Goal: Navigation & Orientation: Find specific page/section

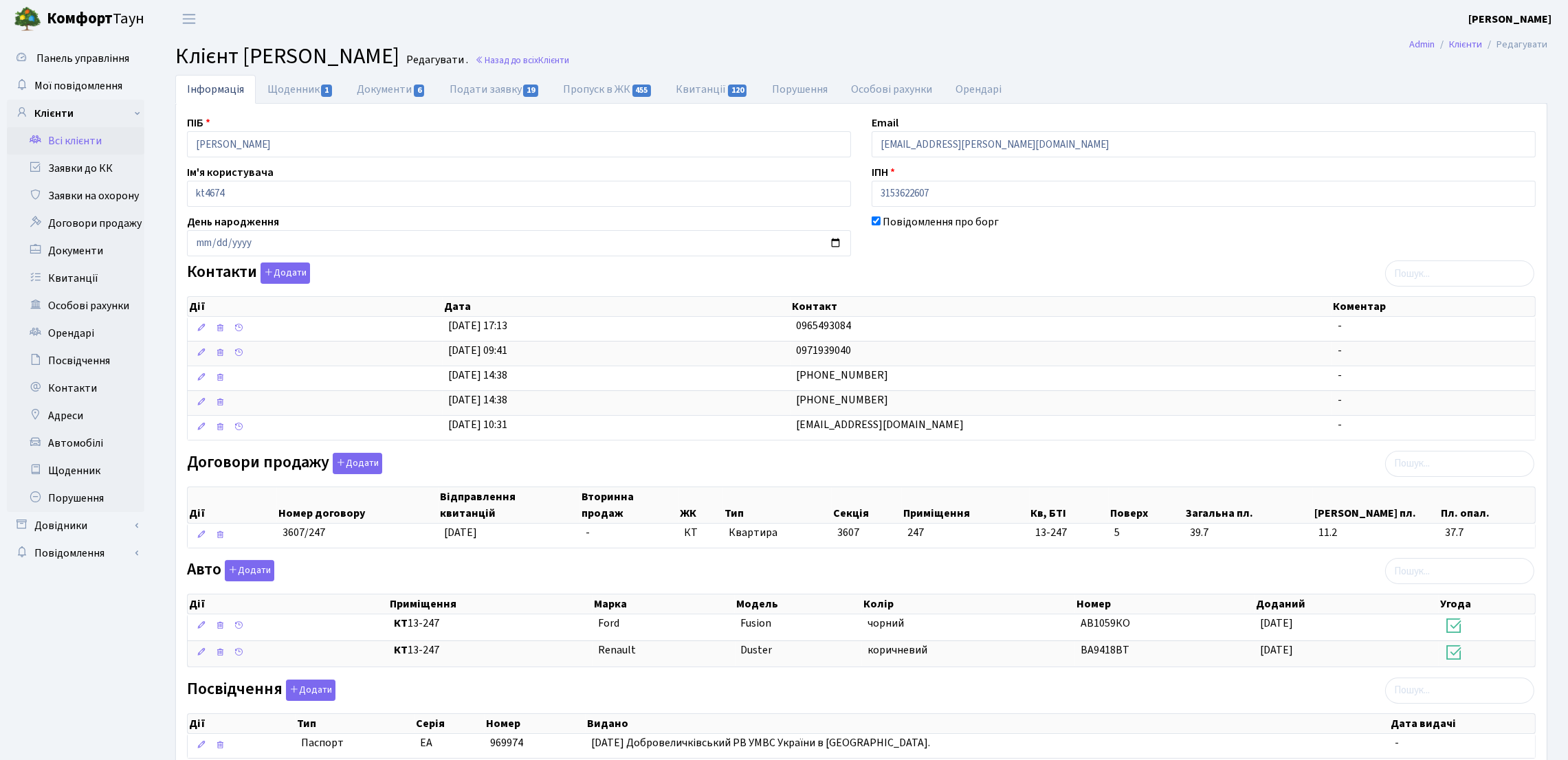
click at [973, 267] on div "Контакти Додати Дії Дата Контакт Коментар Дії Дата Контакт Коментар" at bounding box center [861, 354] width 1369 height 183
click at [78, 150] on link "Всі клієнти" at bounding box center [75, 141] width 138 height 28
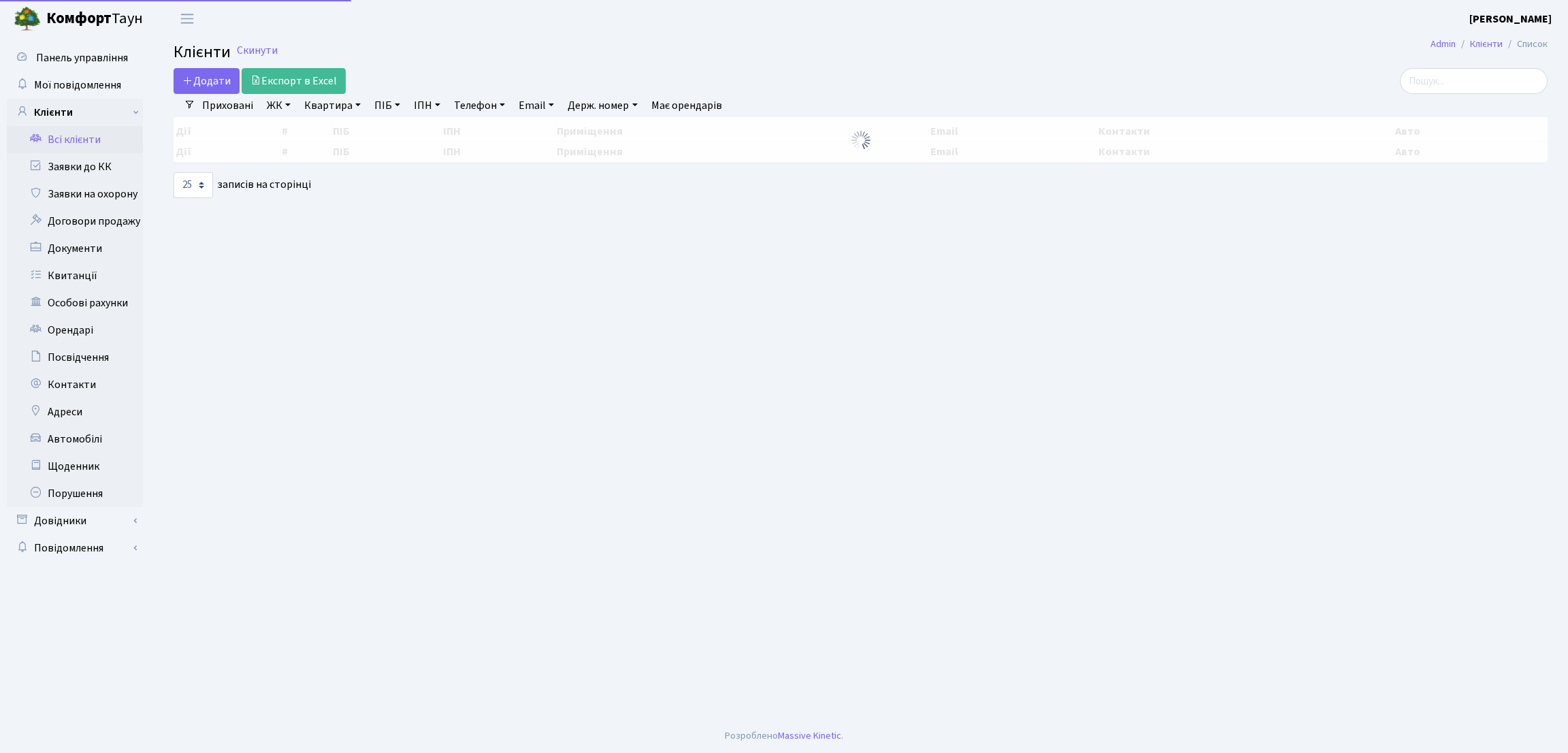
select select "25"
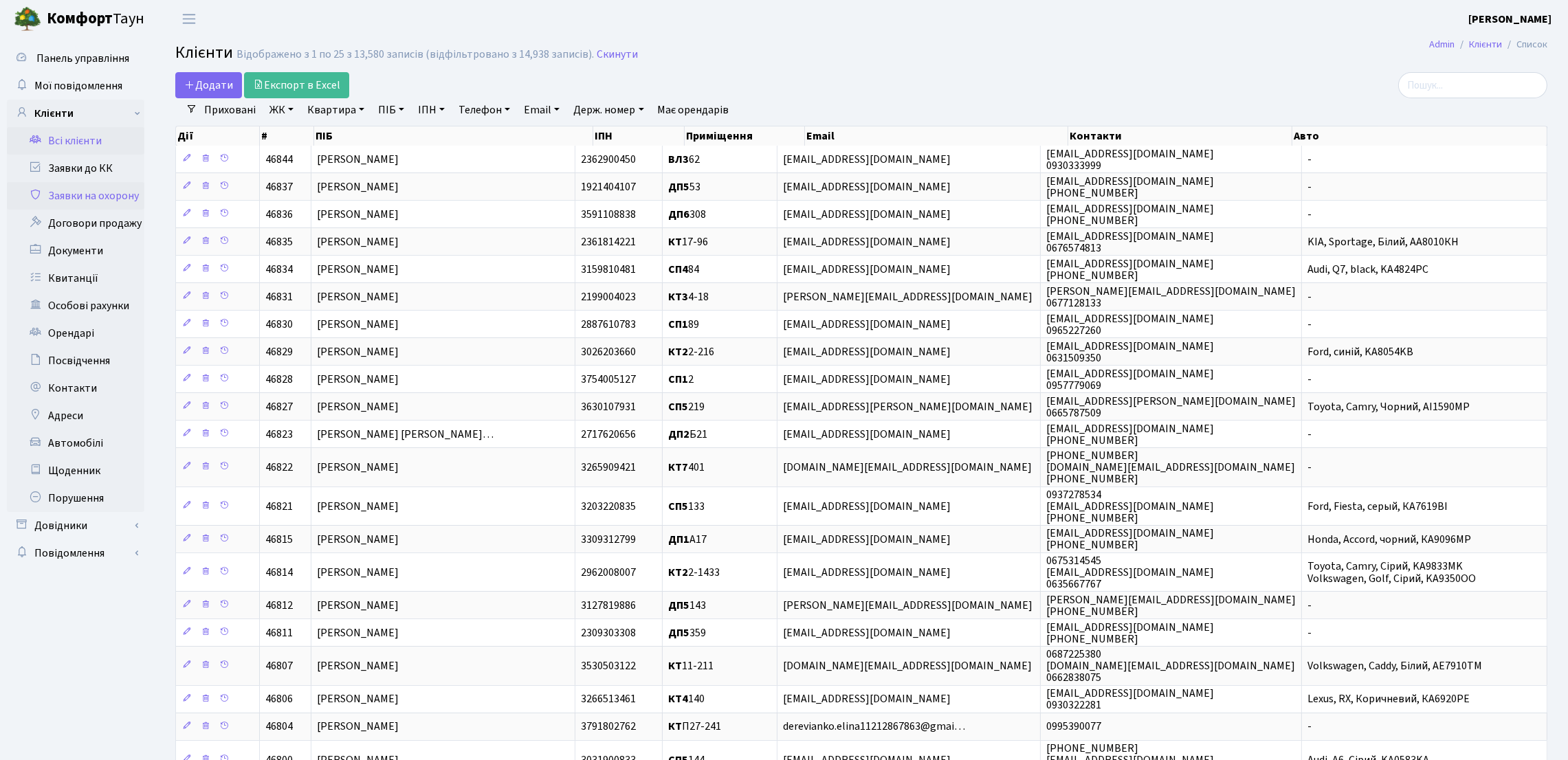
click at [77, 197] on link "Заявки на охорону" at bounding box center [75, 196] width 138 height 28
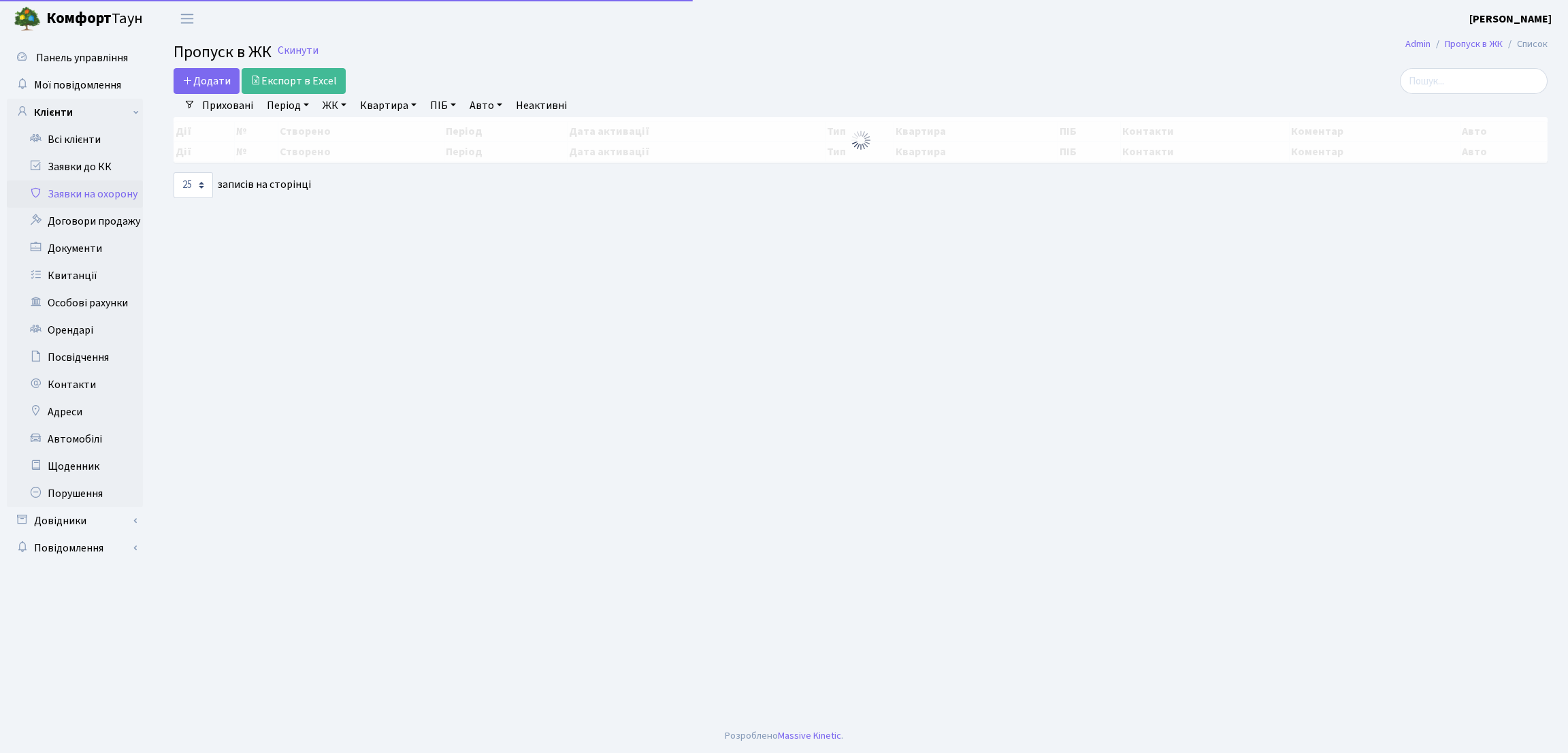
select select "25"
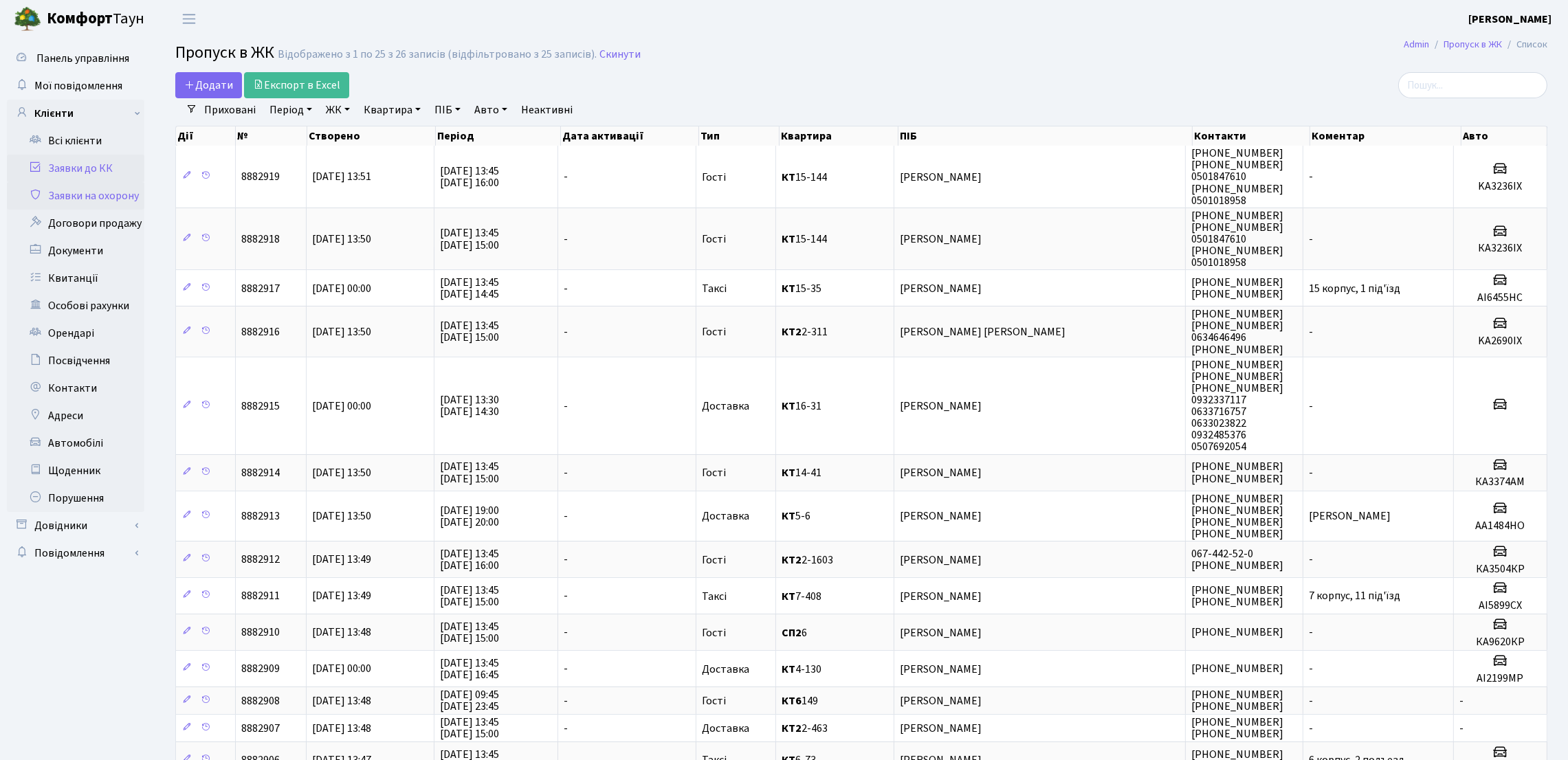
click at [69, 170] on link "Заявки до КК" at bounding box center [75, 169] width 138 height 28
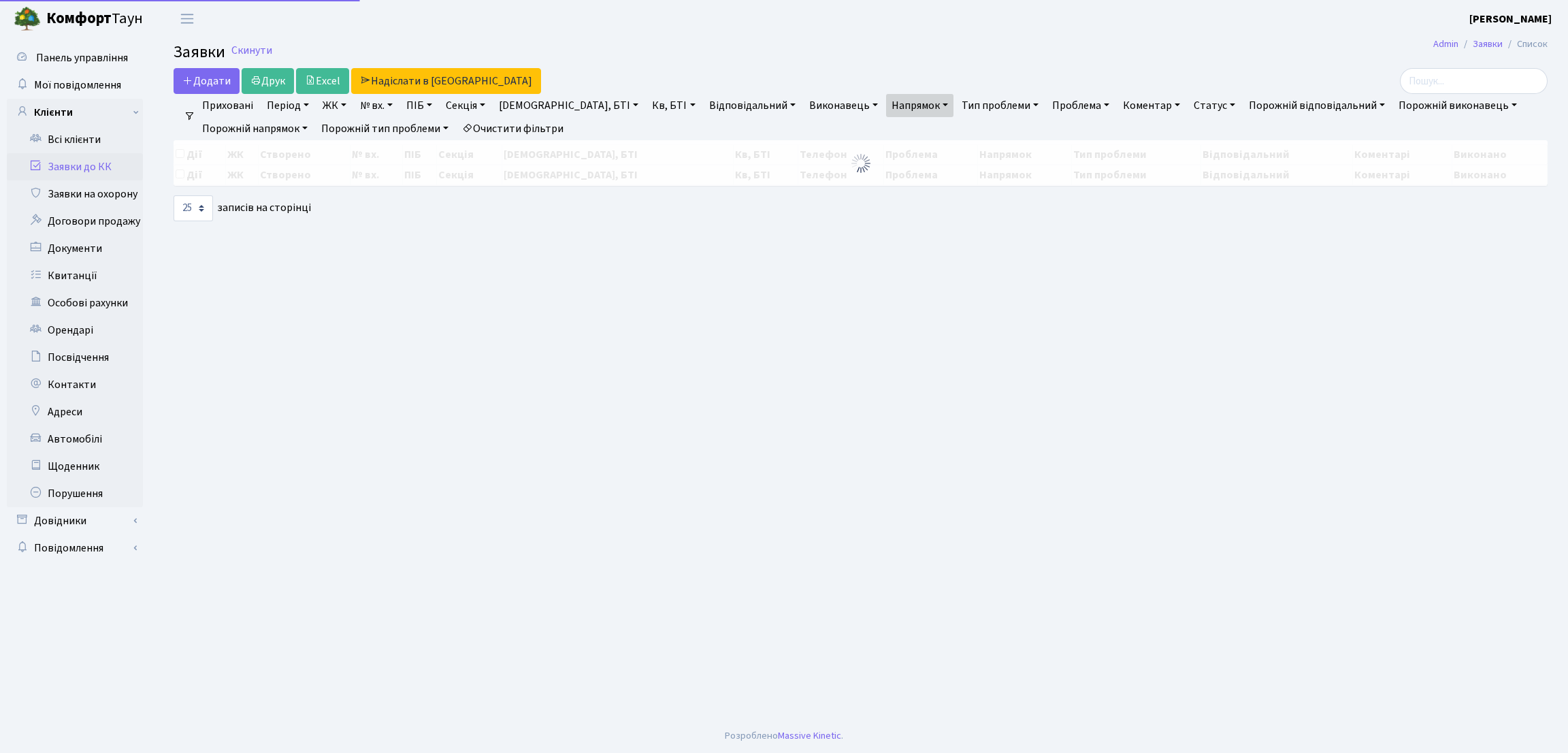
select select "25"
